Goal: Task Accomplishment & Management: Complete application form

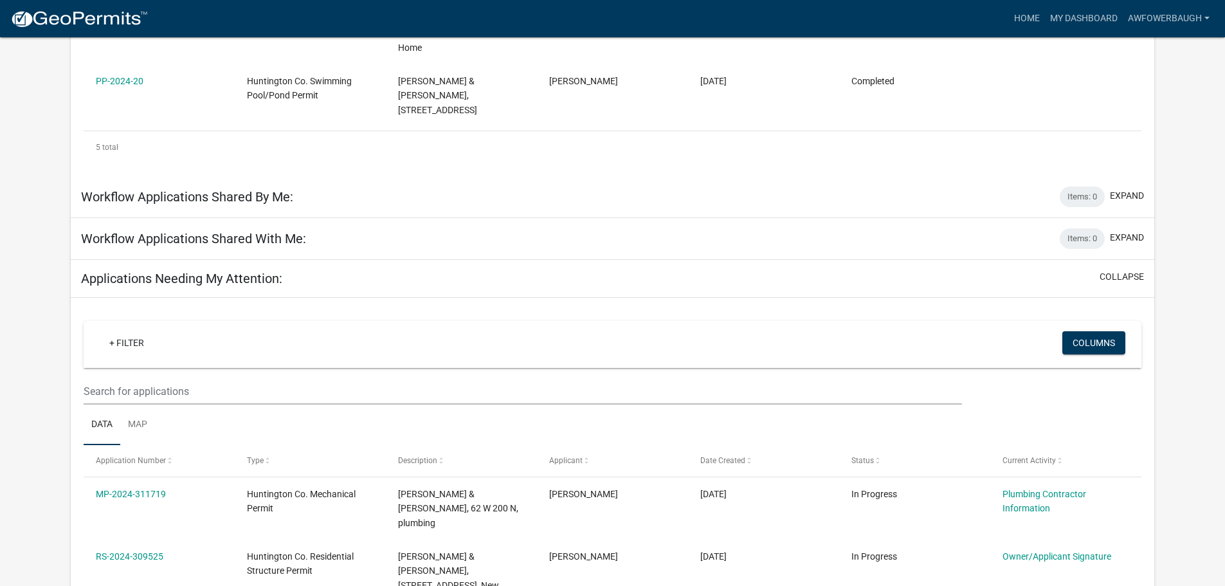
scroll to position [579, 0]
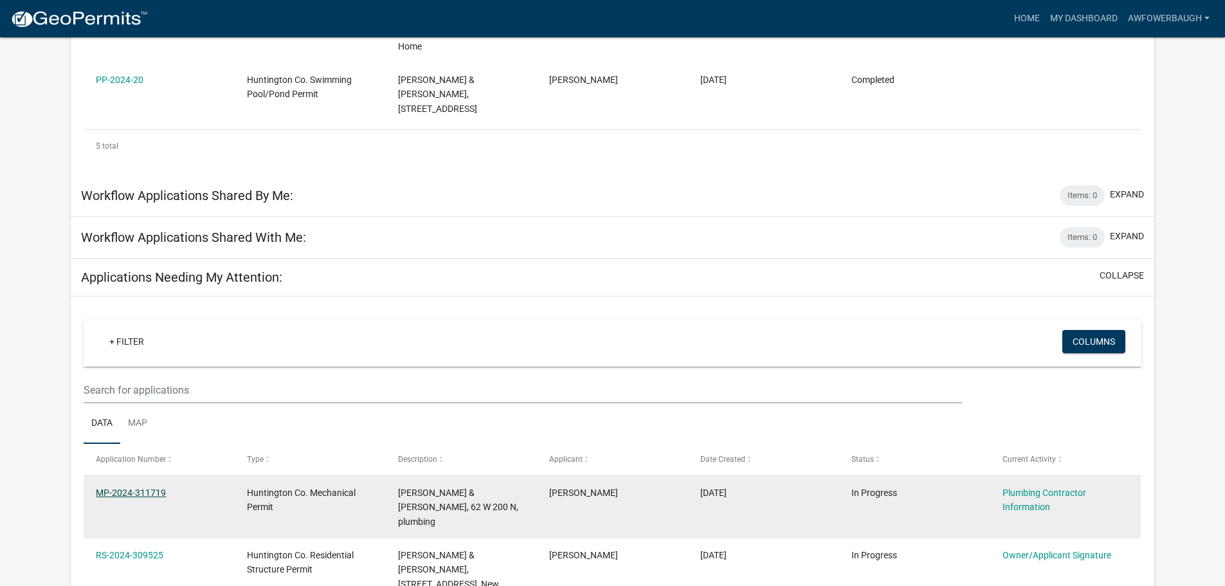
click at [133, 488] on link "MP-2024-311719" at bounding box center [131, 493] width 70 height 10
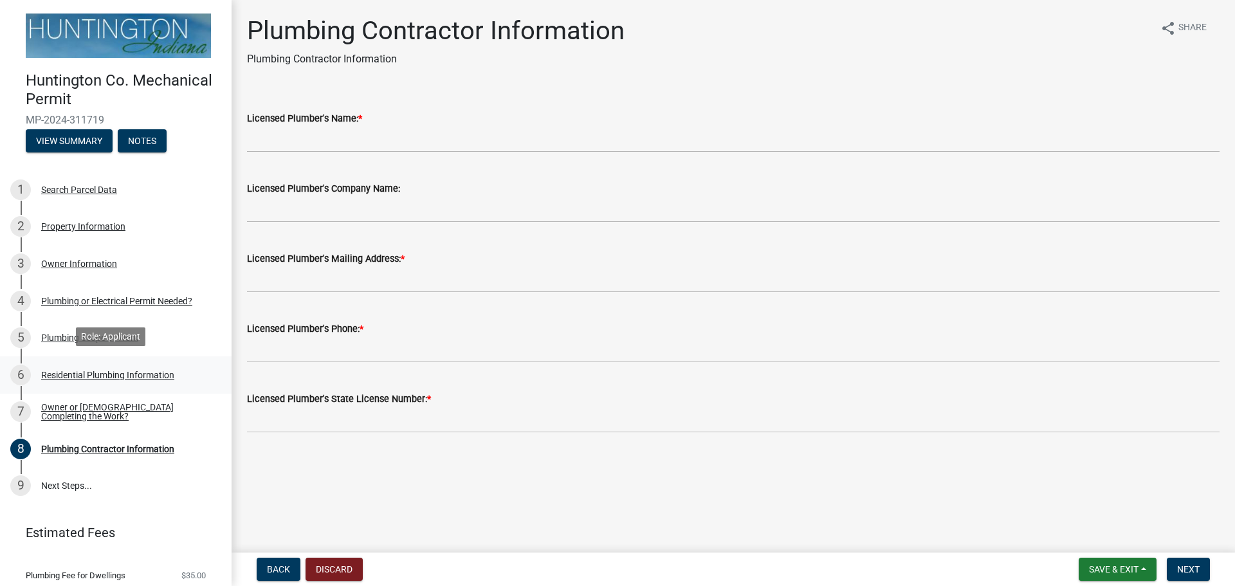
click at [106, 365] on div "6 Residential Plumbing Information" at bounding box center [110, 375] width 201 height 21
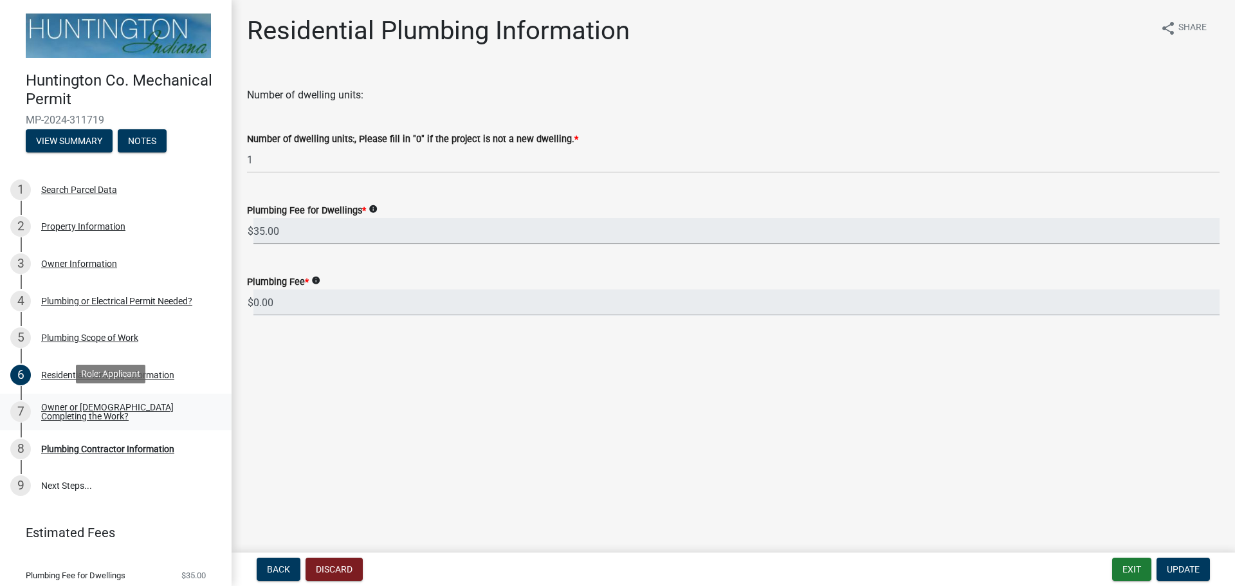
click at [80, 403] on div "Owner or [DEMOGRAPHIC_DATA] Completing the Work?" at bounding box center [126, 412] width 170 height 18
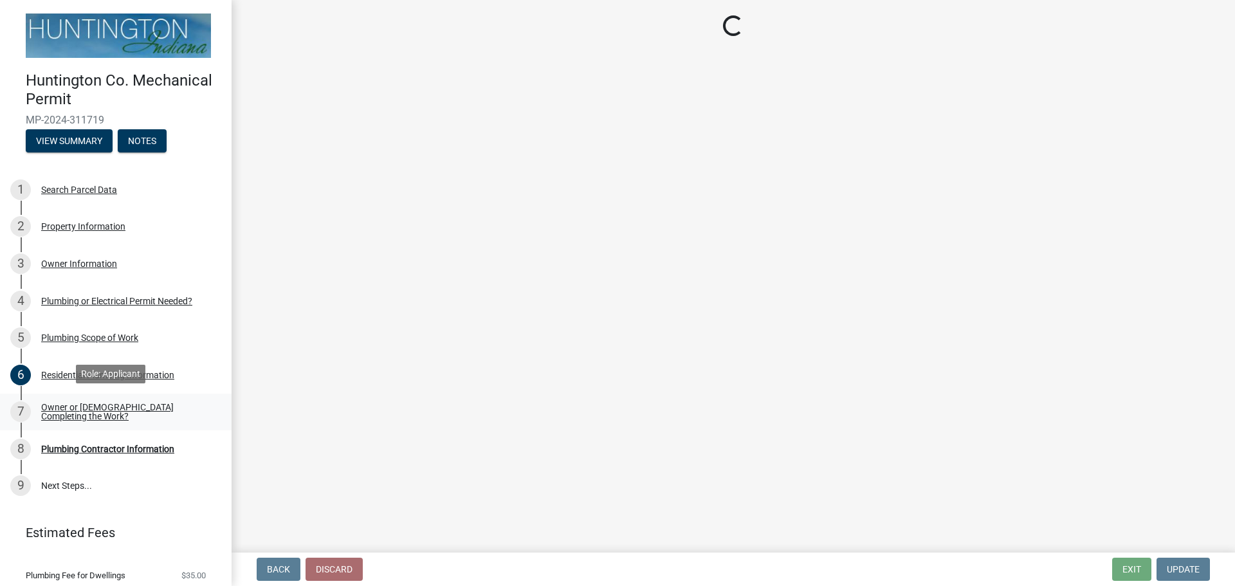
select select "8d715a64-a5a5-441e-a5cd-ea51fdab5002"
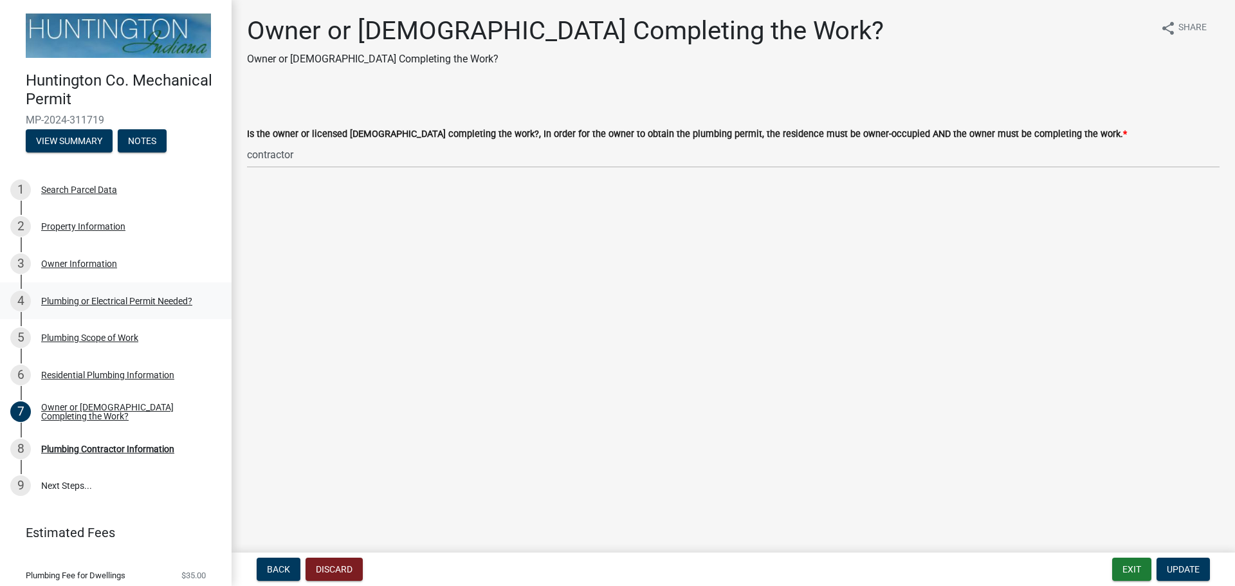
click at [102, 297] on div "Plumbing or Electrical Permit Needed?" at bounding box center [116, 301] width 151 height 9
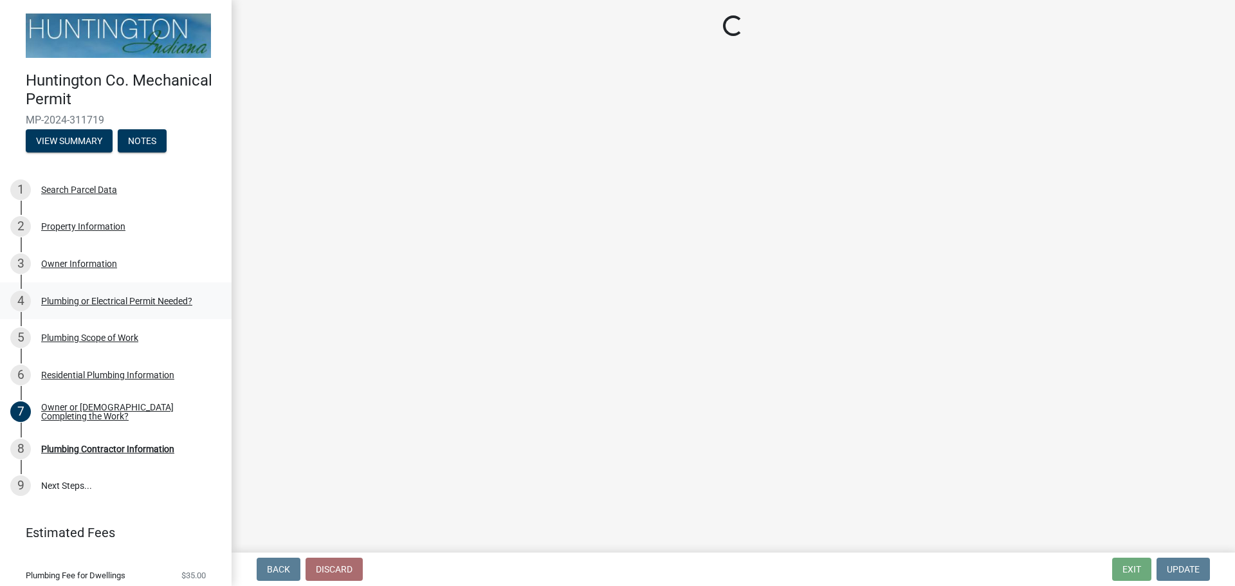
select select "1b1ab0c1-eb36-4ed4-85d2-a311fbae4f76"
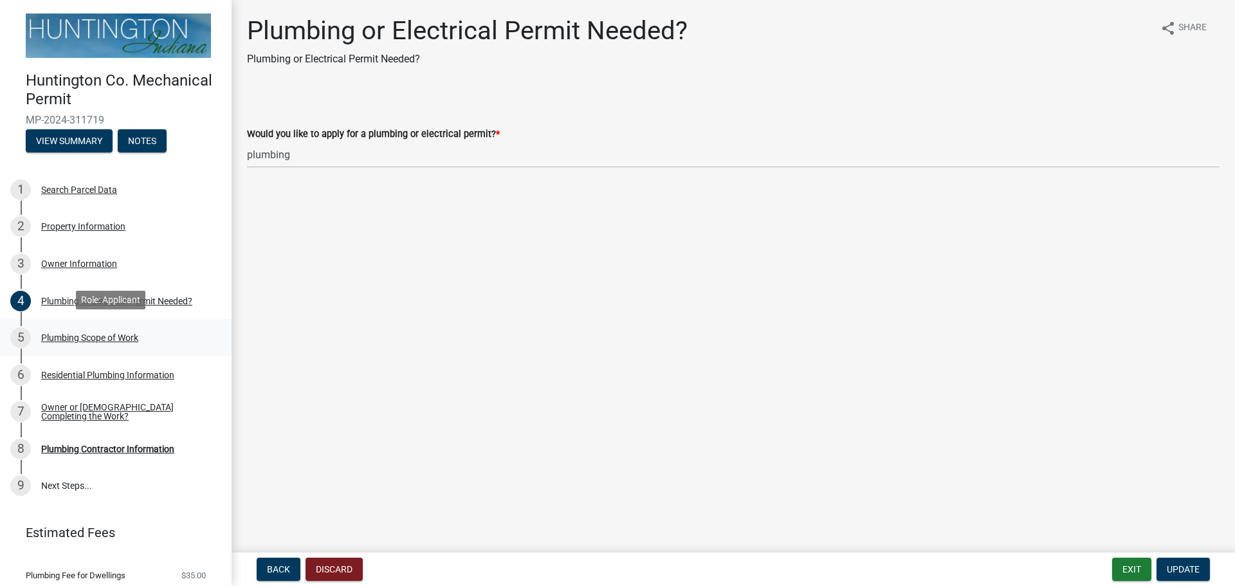
click at [97, 334] on div "Plumbing Scope of Work" at bounding box center [89, 337] width 97 height 9
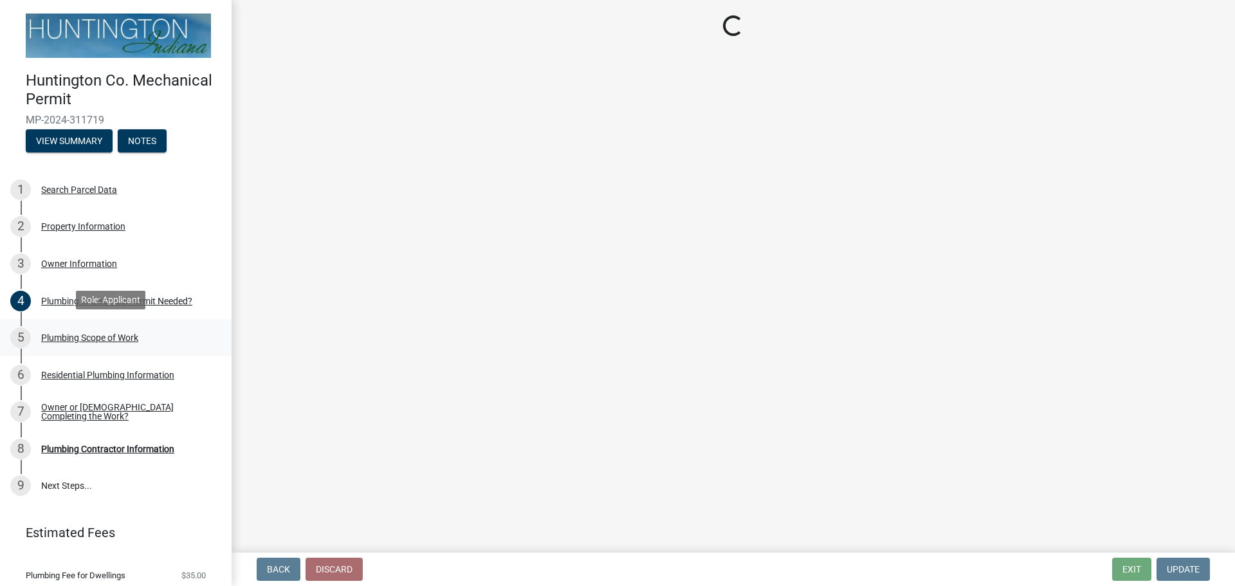
select select "5cb8d3c1-d748-406b-be1a-05abe1aa32c3"
select select "0405a9c2-6f43-4f80-a7d2-d06340e14189"
select select "736e6d53-cbaf-4783-a261-223333e881d4"
select select "b92bc407-a990-4713-b4f6-a575aa6de472"
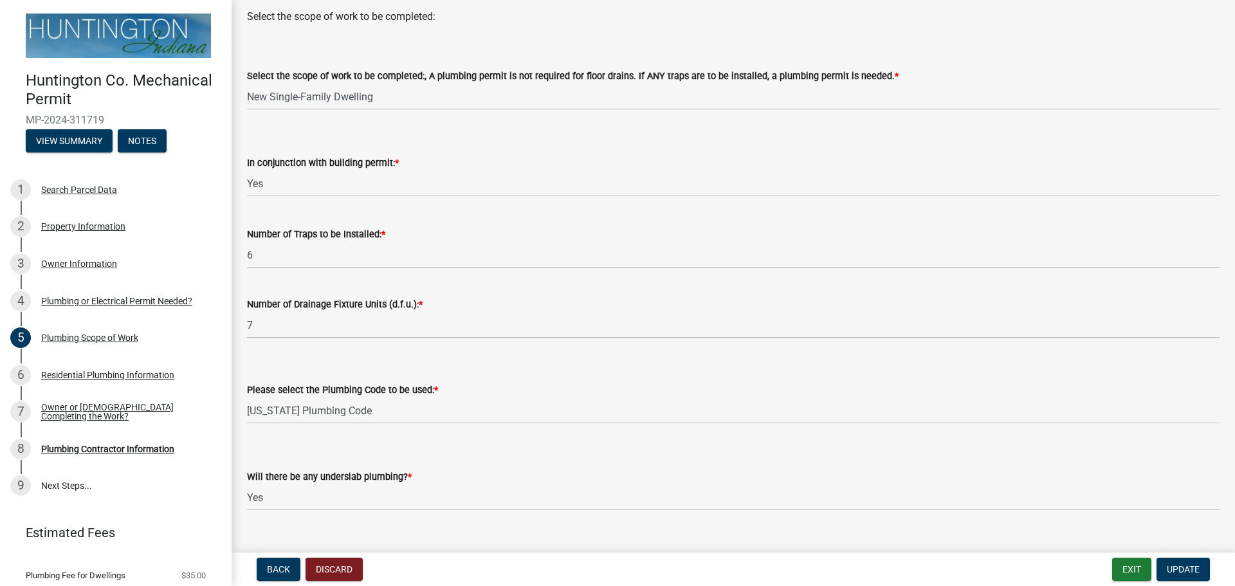
scroll to position [179, 0]
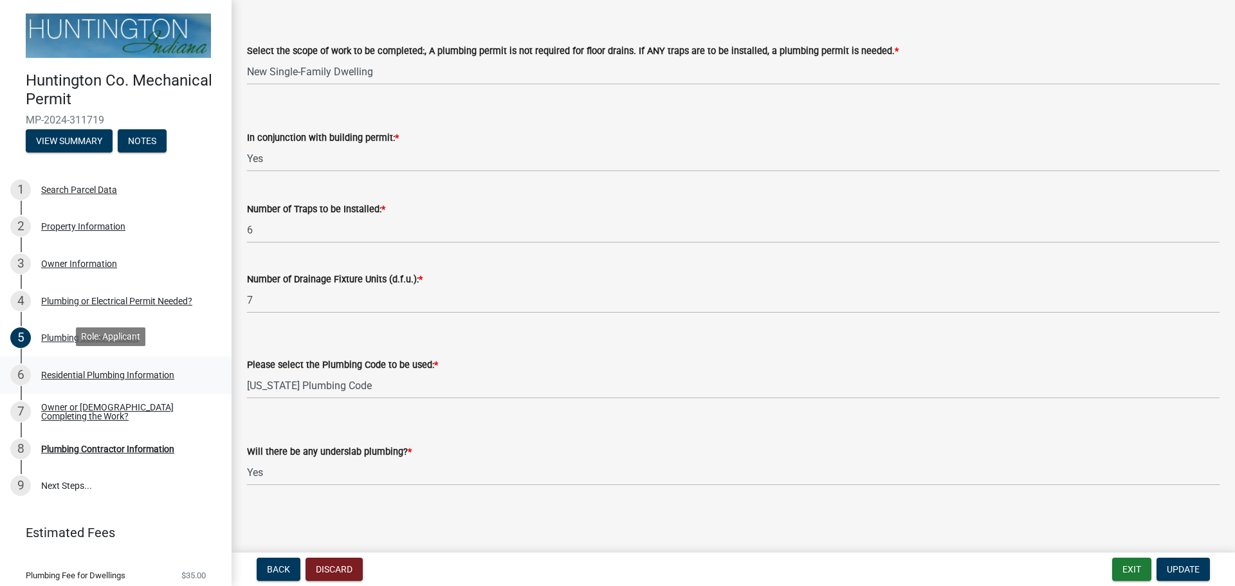
click at [77, 378] on div "6 Residential Plumbing Information" at bounding box center [110, 375] width 201 height 21
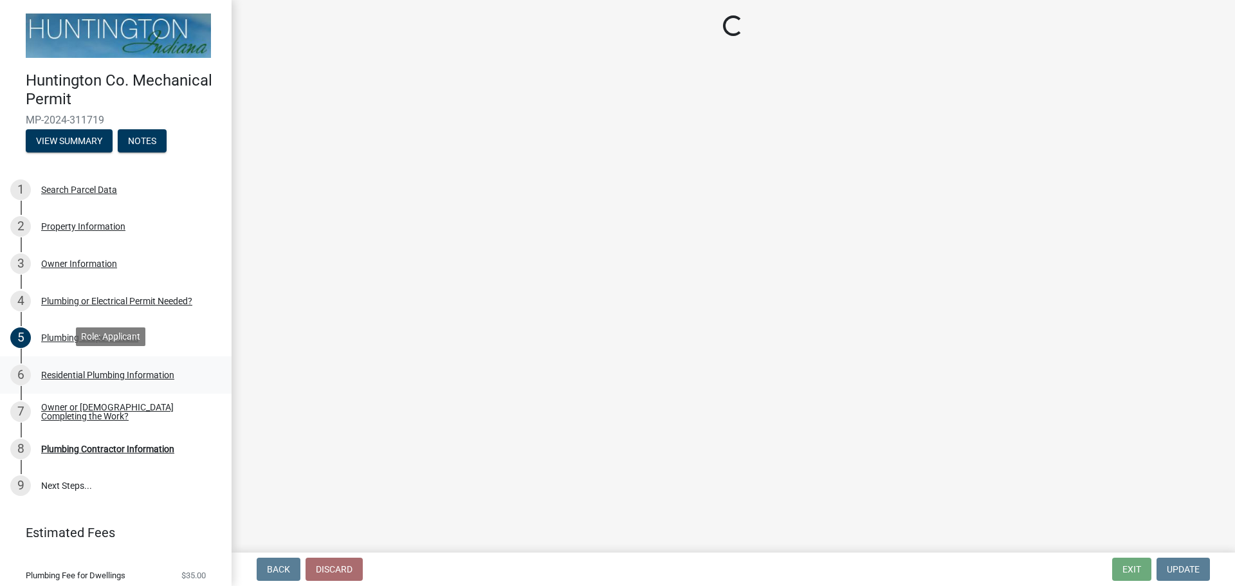
scroll to position [0, 0]
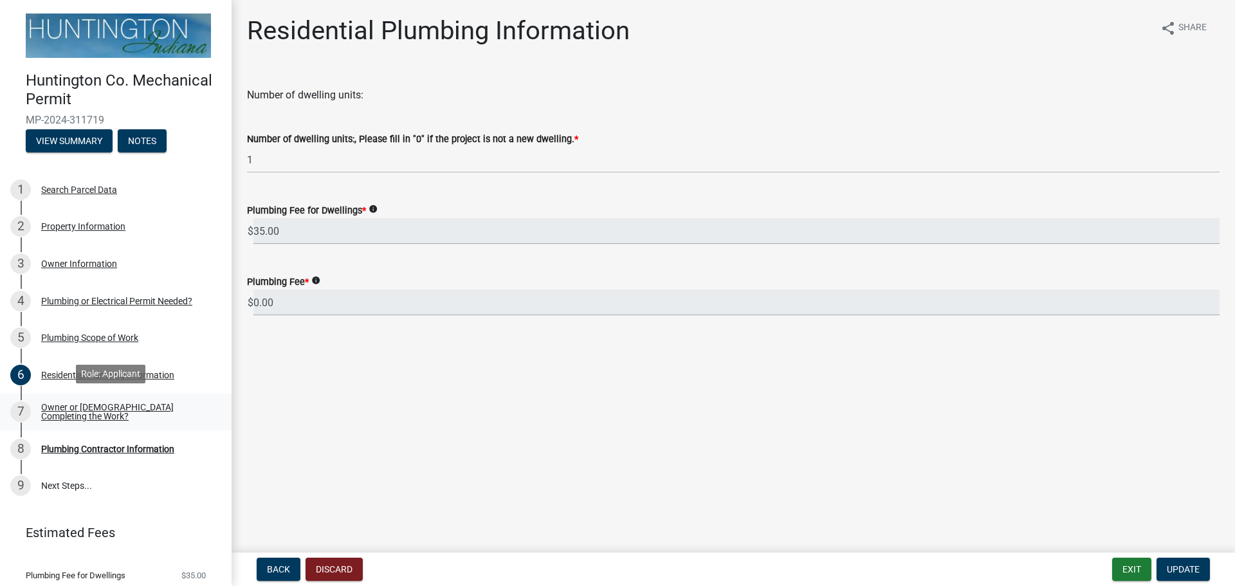
click at [91, 404] on div "Owner or [DEMOGRAPHIC_DATA] Completing the Work?" at bounding box center [126, 412] width 170 height 18
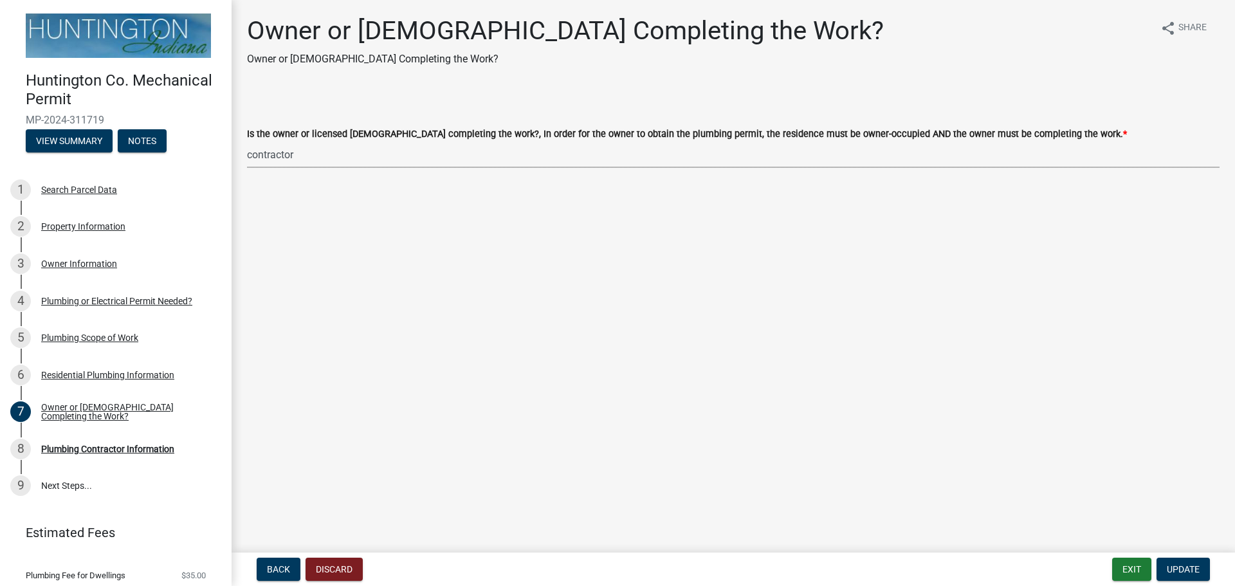
click at [313, 158] on select "Select Item... owner contractor" at bounding box center [733, 155] width 973 height 26
click at [247, 142] on select "Select Item... owner contractor" at bounding box center [733, 155] width 973 height 26
select select "5f73df2a-de68-48dd-b8ca-74436cda6a3d"
click at [1203, 570] on button "Update" at bounding box center [1182, 569] width 53 height 23
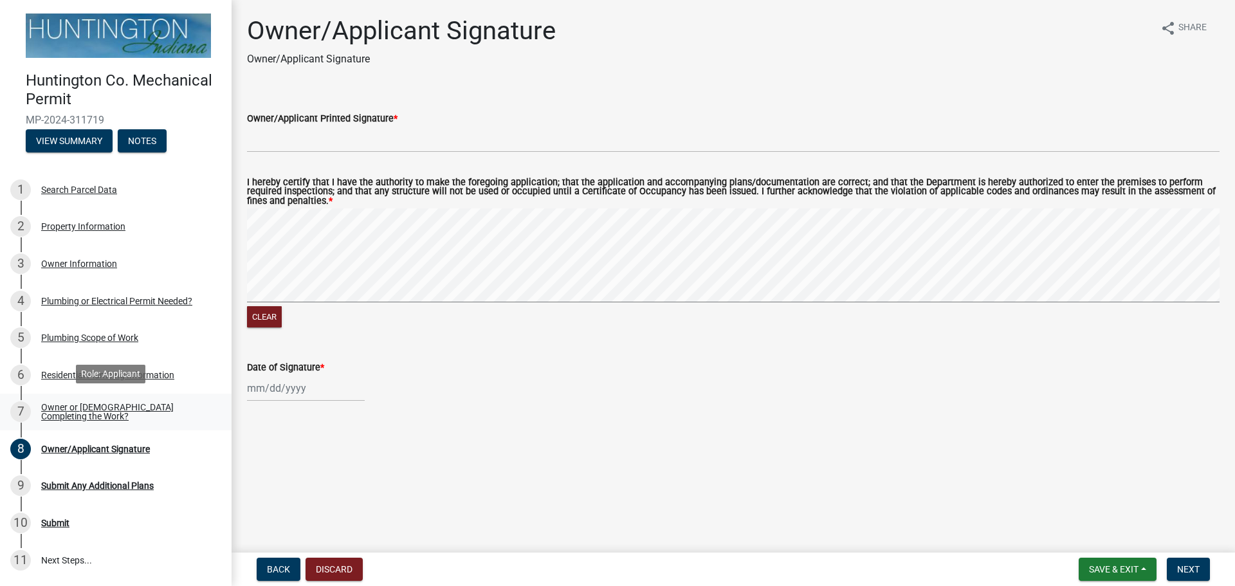
click at [71, 406] on div "Owner or [DEMOGRAPHIC_DATA] Completing the Work?" at bounding box center [126, 412] width 170 height 18
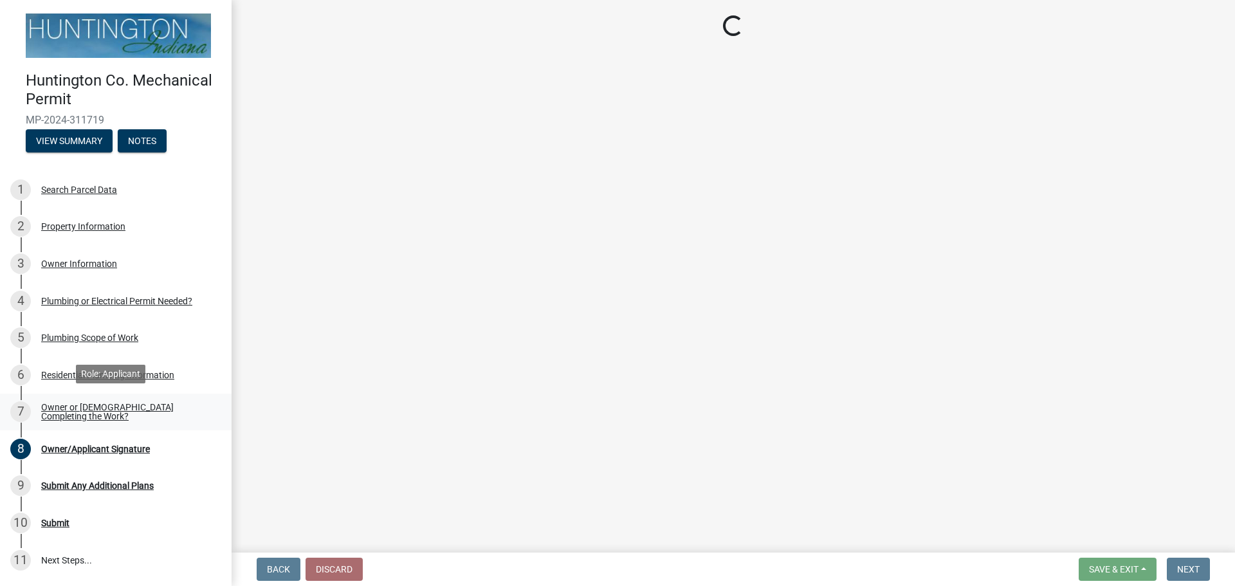
select select "5f73df2a-de68-48dd-b8ca-74436cda6a3d"
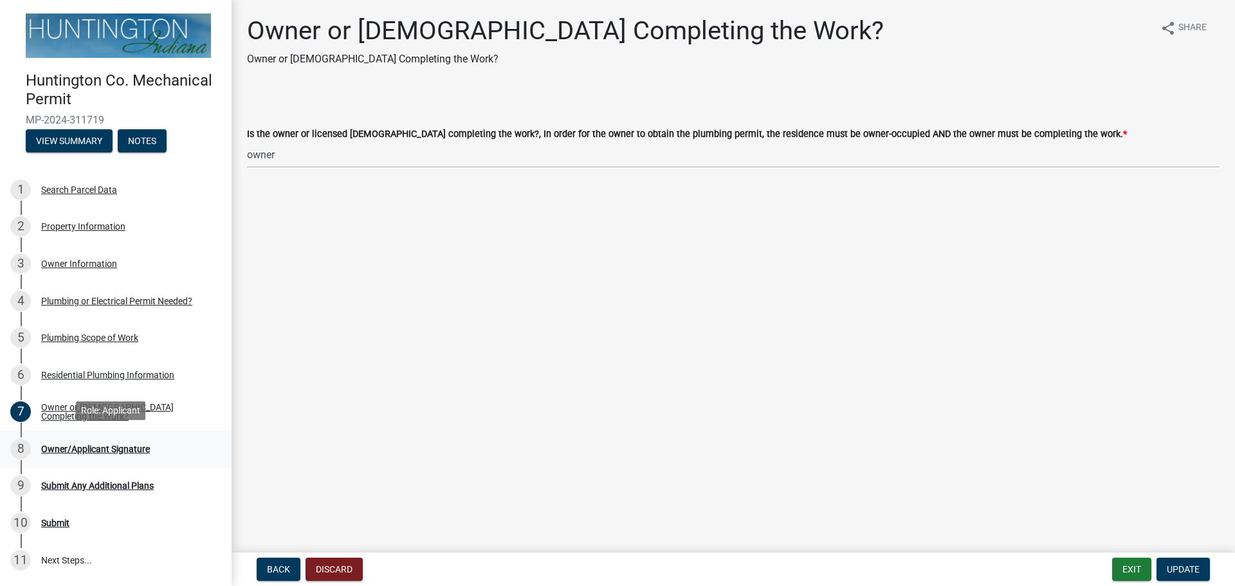
click at [73, 450] on div "Owner/Applicant Signature" at bounding box center [95, 448] width 109 height 9
